Goal: Transaction & Acquisition: Subscribe to service/newsletter

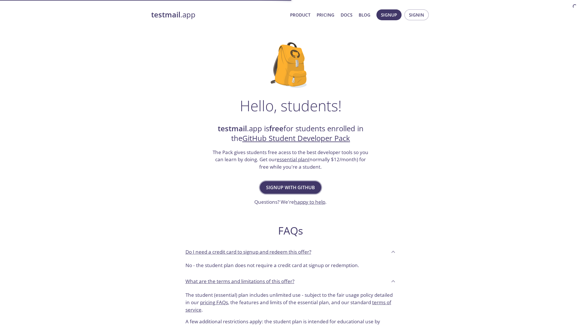
click at [297, 191] on span "Signup with GitHub" at bounding box center [290, 188] width 49 height 8
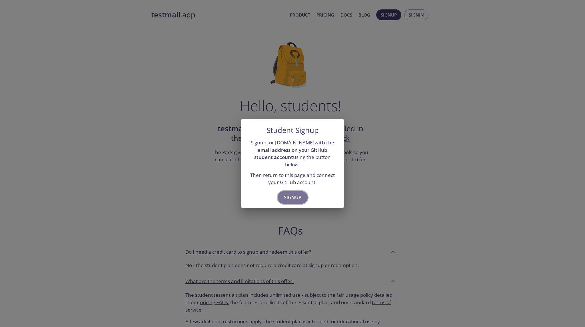
click at [296, 197] on span "Signup" at bounding box center [292, 198] width 17 height 8
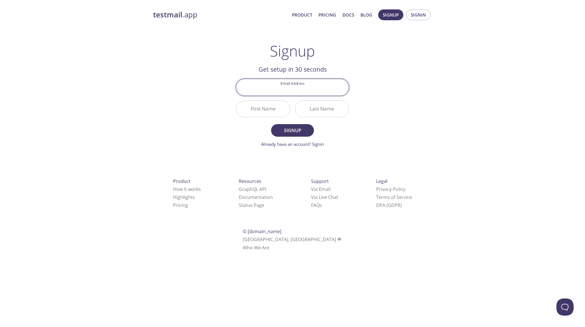
click at [286, 87] on input "Email Address" at bounding box center [292, 87] width 113 height 16
click at [386, 77] on div "testmail .app Product Pricing Docs Blog Signup Signin Signup Get setup in 30 se…" at bounding box center [292, 137] width 293 height 262
click at [327, 90] on input "Email Address" at bounding box center [292, 87] width 113 height 16
type input "[EMAIL_ADDRESS][DOMAIN_NAME]"
click at [266, 110] on input "First Name" at bounding box center [263, 109] width 54 height 16
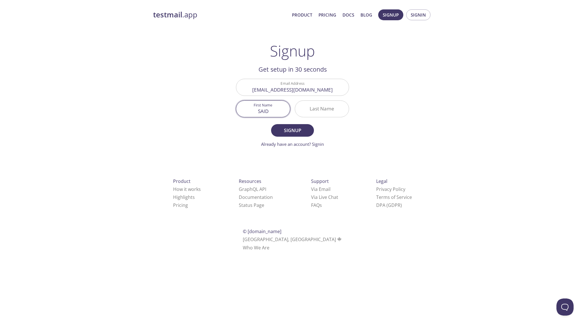
type input "SAID"
click at [333, 110] on input "Last Name" at bounding box center [322, 109] width 54 height 16
type input "GARNIT"
click at [295, 132] on span "Signup" at bounding box center [292, 131] width 30 height 8
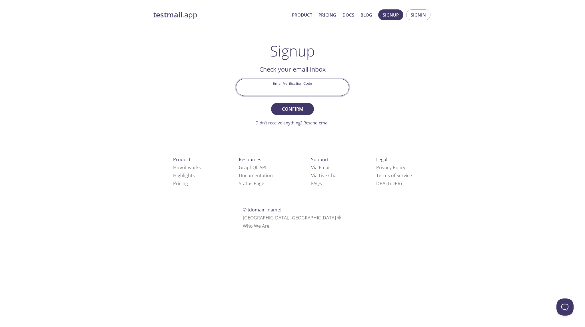
paste input "MCBYRMR"
click at [269, 83] on input "MCBYRMR" at bounding box center [292, 87] width 113 height 16
type input "MCBYRMR"
click at [289, 108] on span "Confirm" at bounding box center [292, 109] width 30 height 8
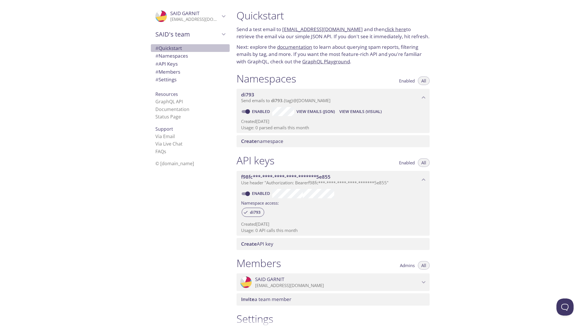
click at [175, 49] on span "# Quickstart" at bounding box center [168, 48] width 27 height 7
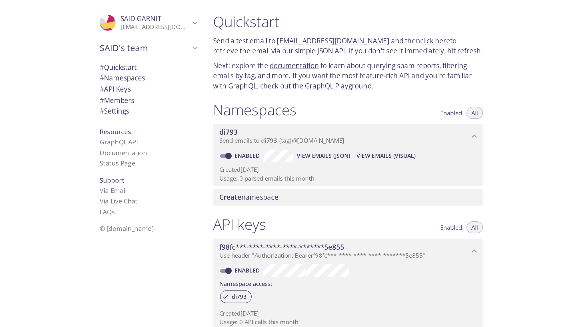
click at [385, 27] on link "click here" at bounding box center [395, 29] width 21 height 7
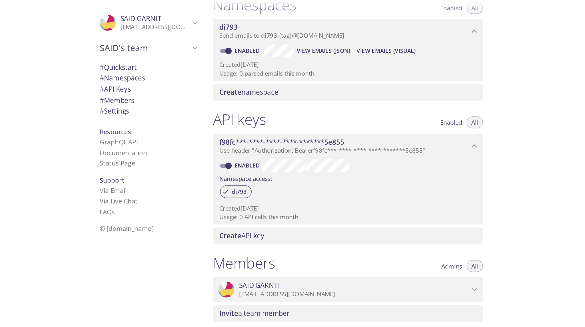
scroll to position [79, 0]
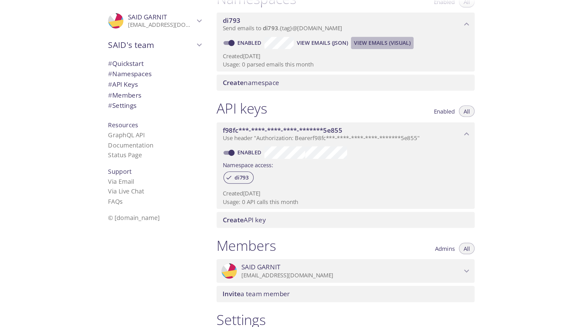
click at [350, 32] on span "View Emails (Visual)" at bounding box center [360, 32] width 42 height 7
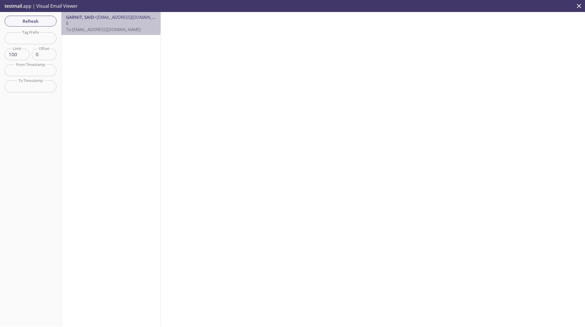
click at [111, 22] on p "S To: [EMAIL_ADDRESS][DOMAIN_NAME]" at bounding box center [111, 26] width 90 height 12
